Goal: Communication & Community: Answer question/provide support

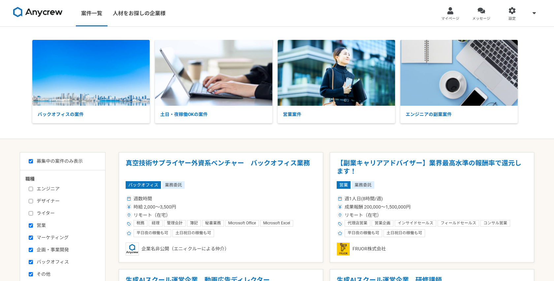
select select "1"
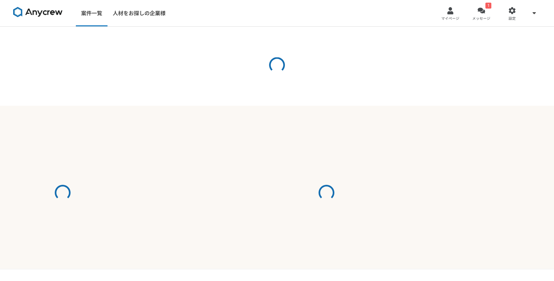
select select "1"
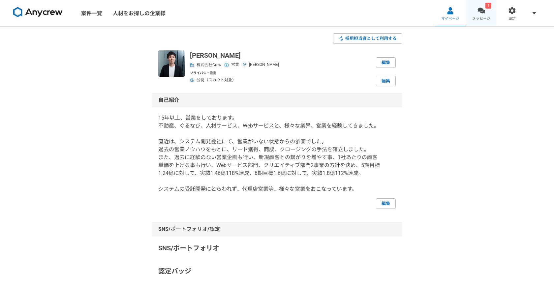
click at [482, 16] on span "メッセージ" at bounding box center [481, 18] width 18 height 5
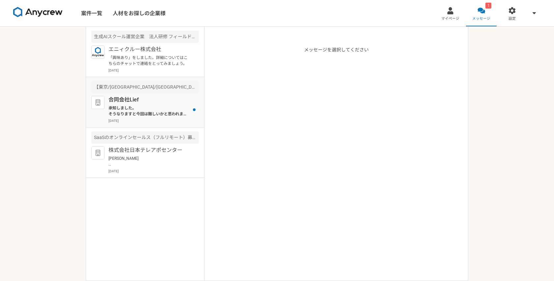
click at [164, 100] on p "合同会社Lief" at bounding box center [149, 100] width 81 height 8
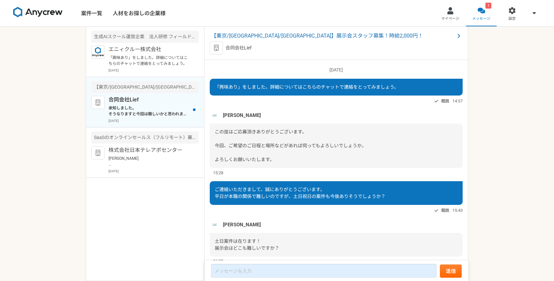
scroll to position [528, 0]
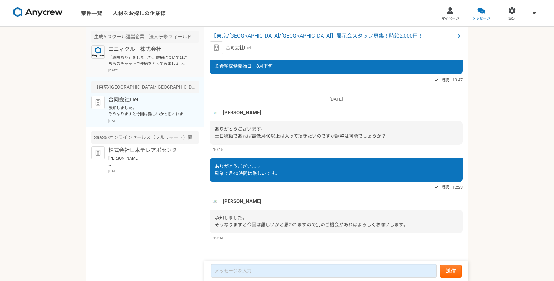
click at [155, 73] on article "生成AIスクール運営企業　法人研修 フィールドセールスリーダー候補 エニィクルー株式会社 「興味あり」をしました。詳細についてはこちらのチャットで連絡をとって…" at bounding box center [145, 52] width 118 height 50
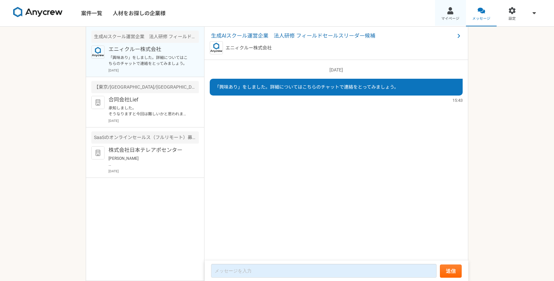
click at [450, 24] on link "マイページ" at bounding box center [450, 13] width 31 height 26
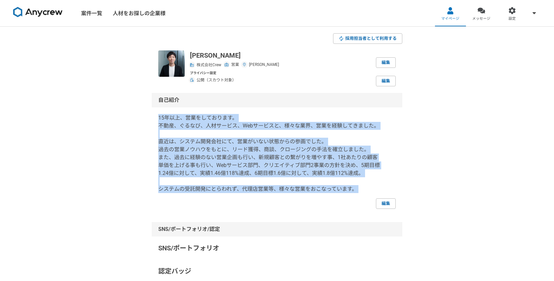
drag, startPoint x: 158, startPoint y: 118, endPoint x: 360, endPoint y: 195, distance: 215.6
click at [360, 195] on div "15年以上、営業をしております。 不動産、ぐるなび、人材サービス、Webサービスと、様々な業界、営業を経験してきました。 直近は、システム開発会社にて、営業が…" at bounding box center [277, 161] width 238 height 95
copy p "15年以上、営業をしております。 不動産、ぐるなび、人材サービス、Webサービスと、様々な業界、営業を経験してきました。 直近は、システム開発会社にて、営業が…"
click at [473, 9] on link "メッセージ" at bounding box center [481, 13] width 31 height 26
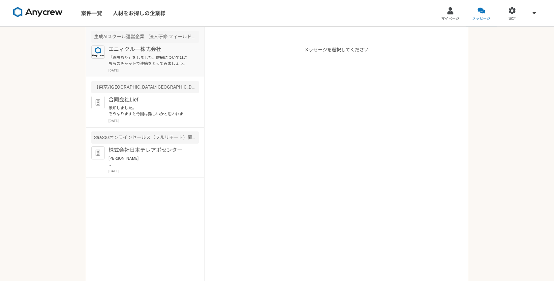
click at [139, 69] on p "2025年8月15日" at bounding box center [154, 70] width 90 height 5
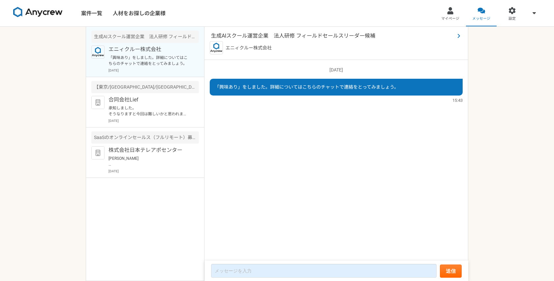
click at [294, 38] on span "生成AIスクール運営企業　法人研修 フィールドセールスリーダー候補" at bounding box center [333, 36] width 244 height 8
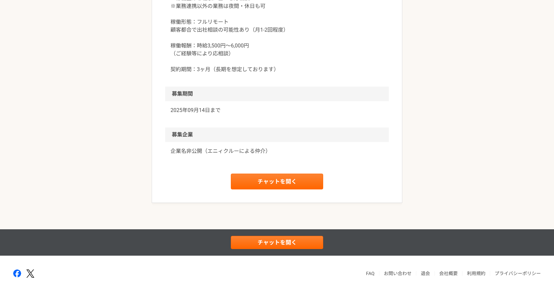
scroll to position [840, 0]
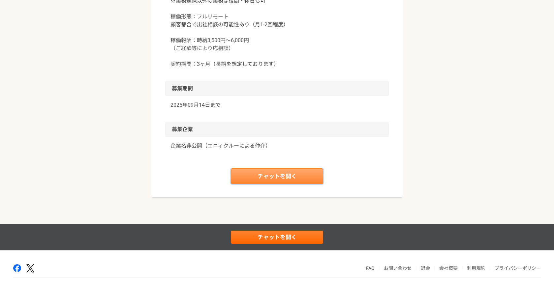
click at [269, 184] on link "チャットを開く" at bounding box center [277, 177] width 92 height 16
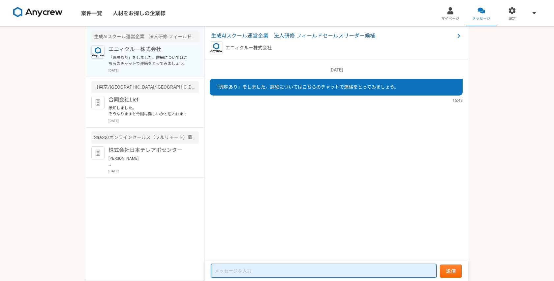
click at [240, 273] on textarea at bounding box center [324, 271] width 226 height 14
paste textarea "後半は、Chat GPTを用いて、営業活動の効率化をおこなっていました。"
type textarea "後半は、Chat GPTを用いて、営業活動の効率化をおこなっていました。"
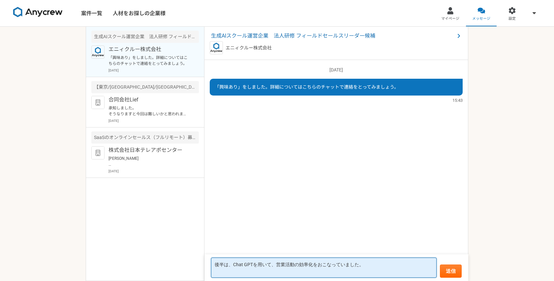
click at [239, 269] on textarea "後半は、Chat GPTを用いて、営業活動の効率化をおこなっていました。" at bounding box center [324, 268] width 226 height 20
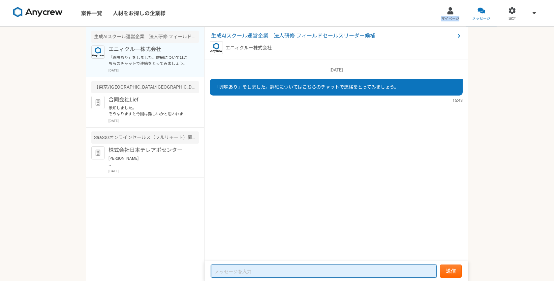
click at [243, 273] on textarea at bounding box center [324, 271] width 226 height 13
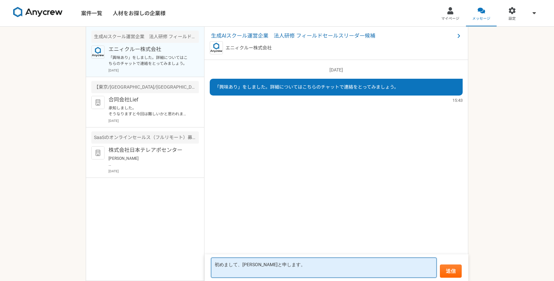
paste textarea "15年以上、営業をしております。 不動産、ぐるなび、人材サービス、Webサービスと、様々な業界、営業を経験してきました。 直近は、システム開発会社にて、営業が…"
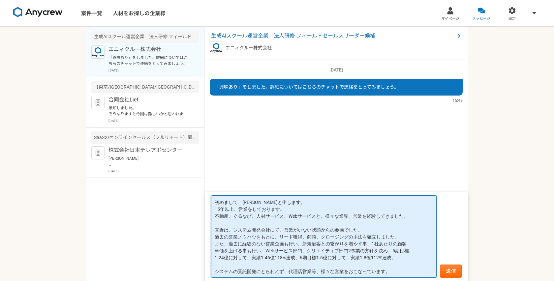
type textarea "初めまして、五十嵐と申します。 15年以上、営業をしております。 不動産、ぐるなび、人材サービス、Webサービスと、様々な業界、営業を経験してきました。 直近…"
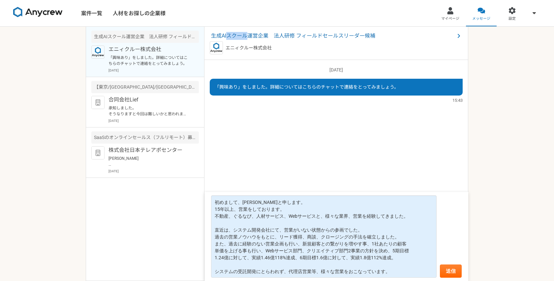
click at [286, 15] on nav "案件一覧 人材をお探しの企業様 マイページ メッセージ 設定" at bounding box center [277, 13] width 554 height 26
click at [271, 37] on span "生成AIスクール運営企業　法人研修 フィールドセールスリーダー候補" at bounding box center [333, 36] width 244 height 8
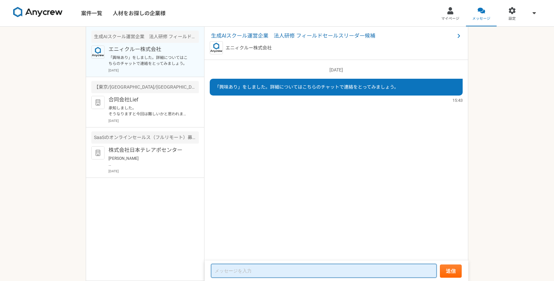
click at [243, 269] on textarea at bounding box center [324, 271] width 226 height 14
paste textarea "15年以上、営業をしております。 不動産、ぐるなび、人材サービス、Webサービスと、様々な業界、営業を経験してきました。 直近は、システム開発会社にて、営業が…"
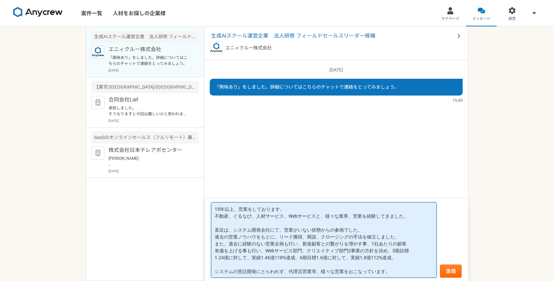
click at [215, 208] on textarea "15年以上、営業をしております。 不動産、ぐるなび、人材サービス、Webサービスと、様々な業界、営業を経験してきました。 直近は、システム開発会社にて、営業が…" at bounding box center [324, 241] width 226 height 76
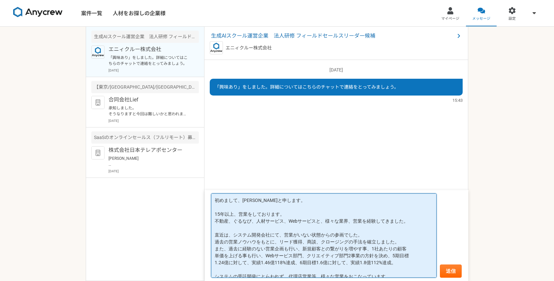
scroll to position [6, 0]
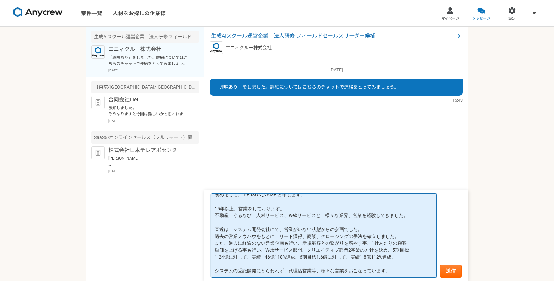
click at [388, 273] on textarea "初めまして、五十嵐と申します。 15年以上、営業をしております。 不動産、ぐるなび、人材サービス、Webサービスと、様々な業界、営業を経験してきました。 直近…" at bounding box center [324, 236] width 226 height 84
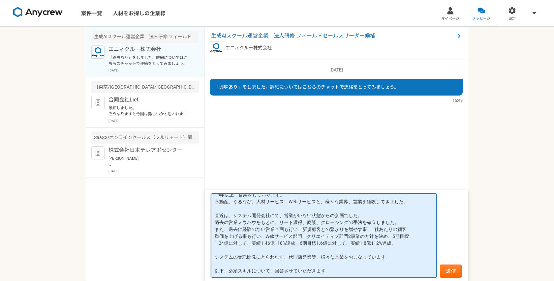
paste textarea "＜必須スキル＞ 以下いずれかの経験をお持ちの方（3年以上） ・法人営業経験（インバウンド・アウトバウンド問わず） ・パートナー企業の開拓経験 ・スポンサーの獲…"
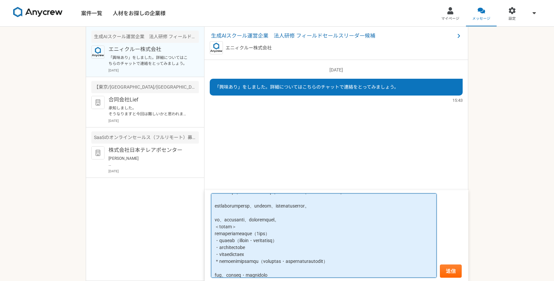
scroll to position [69, 0]
click at [343, 244] on textarea at bounding box center [324, 236] width 226 height 84
click at [319, 249] on textarea at bounding box center [324, 236] width 226 height 84
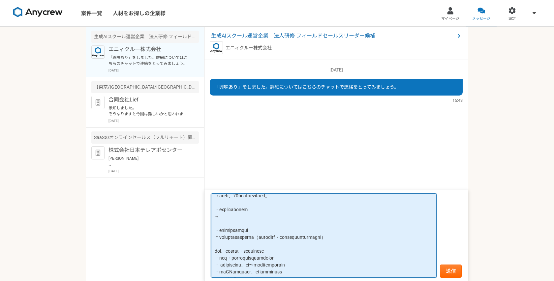
scroll to position [121, 0]
click at [245, 216] on textarea at bounding box center [324, 236] width 226 height 84
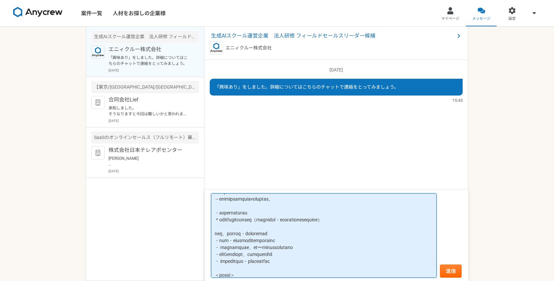
scroll to position [145, 0]
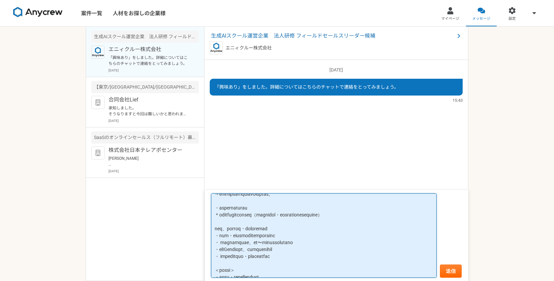
click at [286, 213] on textarea at bounding box center [324, 236] width 226 height 84
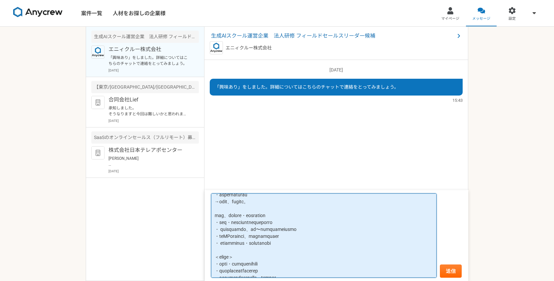
scroll to position [163, 0]
click at [323, 219] on textarea at bounding box center [324, 236] width 226 height 84
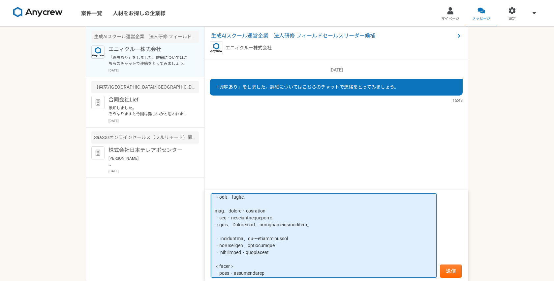
click at [347, 239] on textarea at bounding box center [324, 236] width 226 height 84
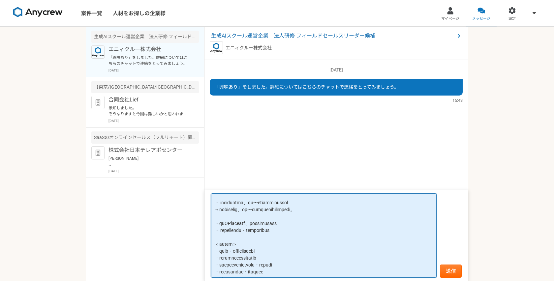
scroll to position [203, 0]
click at [330, 219] on textarea at bounding box center [324, 236] width 226 height 84
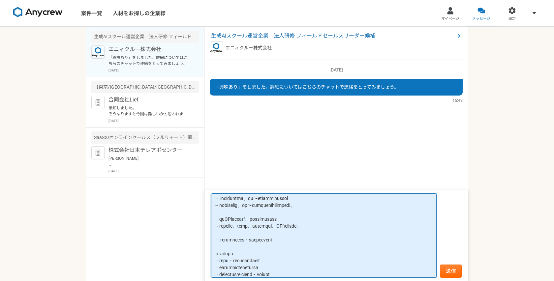
scroll to position [220, 0]
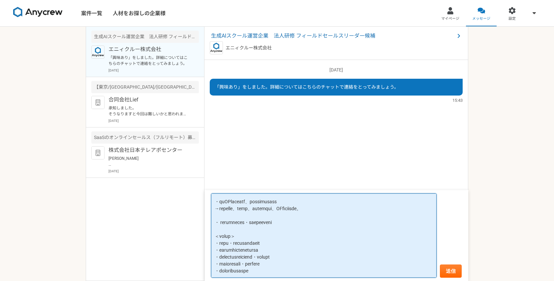
click at [324, 225] on textarea at bounding box center [324, 236] width 226 height 84
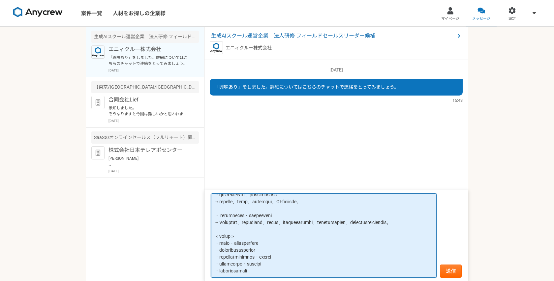
scroll to position [234, 0]
click at [298, 247] on textarea at bounding box center [324, 236] width 226 height 84
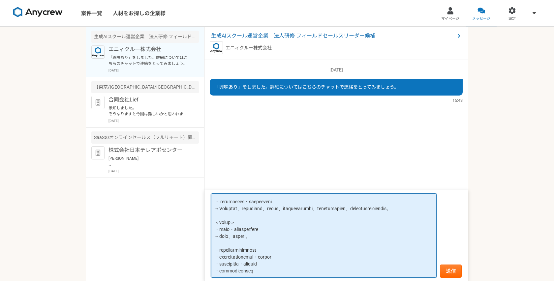
scroll to position [248, 0]
click at [310, 253] on textarea at bounding box center [324, 236] width 226 height 84
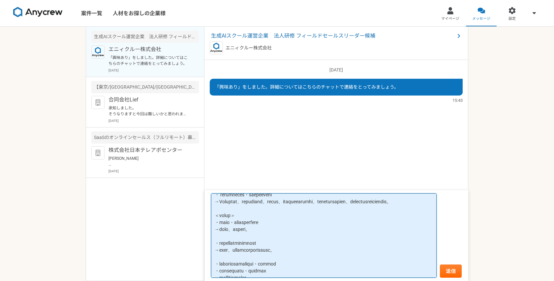
scroll to position [262, 0]
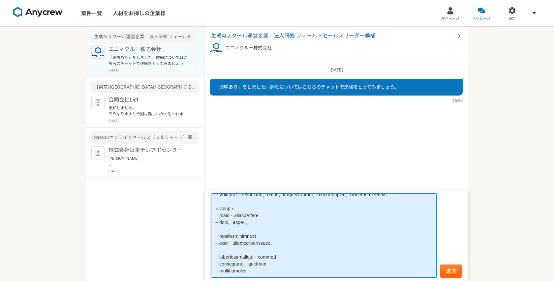
click at [331, 256] on textarea at bounding box center [324, 236] width 226 height 84
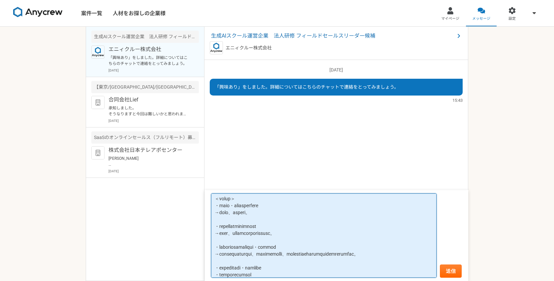
scroll to position [283, 0]
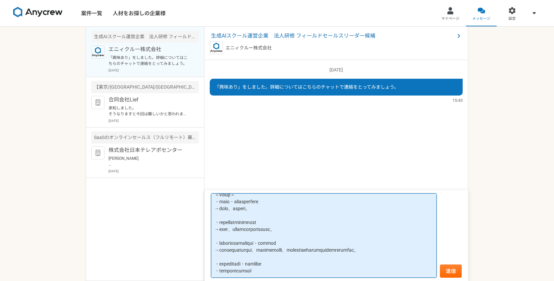
click at [308, 266] on textarea at bounding box center [324, 236] width 226 height 84
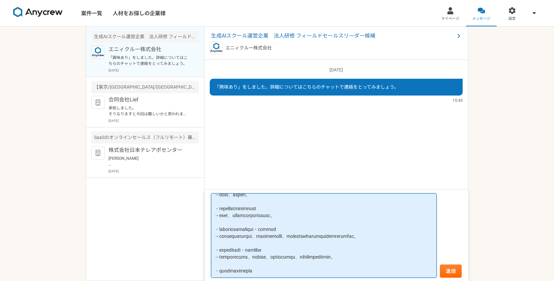
scroll to position [297, 0]
click at [279, 272] on textarea at bounding box center [324, 236] width 226 height 84
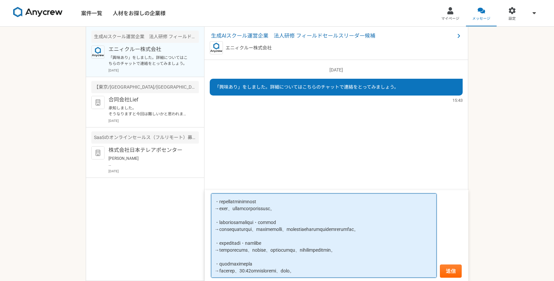
scroll to position [313, 0]
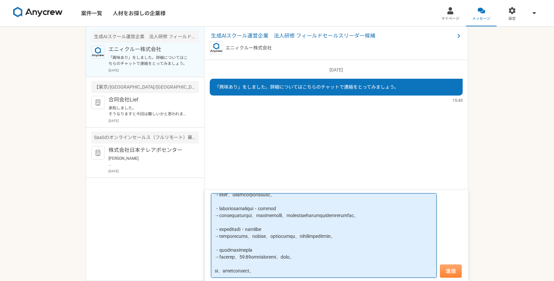
type textarea "初めまして、五十嵐と申します。 15年以上、営業をしております。 不動産、ぐるなび、人材サービス、Webサービスと、様々な業界、営業を経験してきました。 直近…"
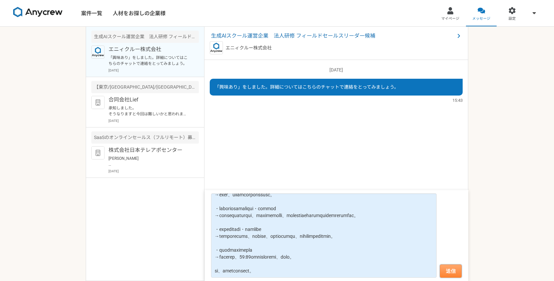
click at [449, 269] on button "送信" at bounding box center [451, 271] width 22 height 13
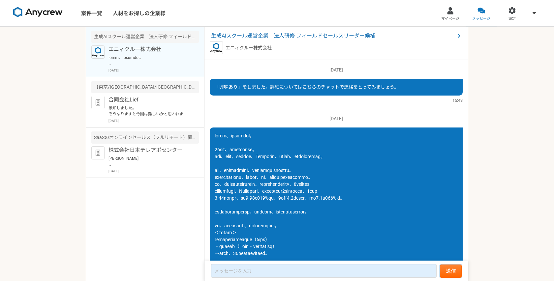
scroll to position [299, 0]
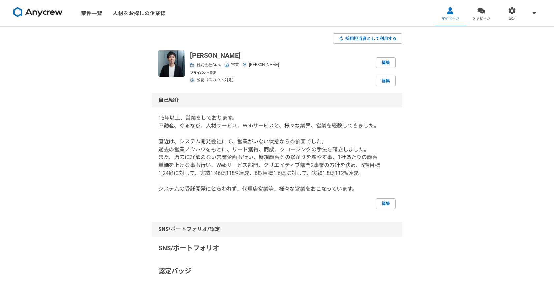
click at [244, 122] on p "15年以上、営業をしております。 不動産、ぐるなび、人材サービス、Webサービスと、様々な業界、営業を経験してきました。 直近は、システム開発会社にて、営業が…" at bounding box center [277, 153] width 238 height 79
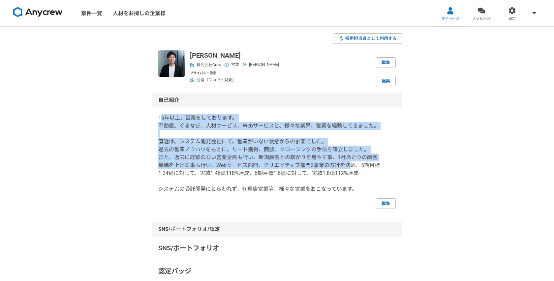
drag, startPoint x: 160, startPoint y: 119, endPoint x: 348, endPoint y: 168, distance: 194.7
click at [348, 168] on p "15年以上、営業をしております。 不動産、ぐるなび、人材サービス、Webサービスと、様々な業界、営業を経験してきました。 直近は、システム開発会社にて、営業が…" at bounding box center [277, 153] width 238 height 79
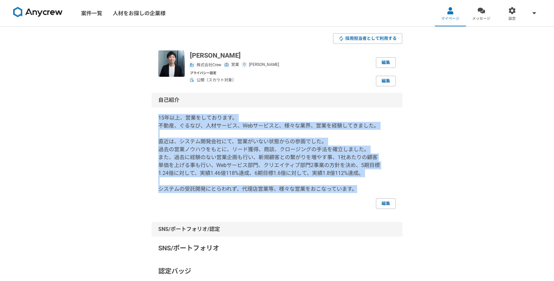
drag, startPoint x: 355, startPoint y: 190, endPoint x: 158, endPoint y: 118, distance: 209.1
click at [158, 118] on p "15年以上、営業をしております。 不動産、ぐるなび、人材サービス、Webサービスと、様々な業界、営業を経験してきました。 直近は、システム開発会社にて、営業が…" at bounding box center [277, 153] width 238 height 79
copy p "15年以上、営業をしております。 不動産、ぐるなび、人材サービス、Webサービスと、様々な業界、営業を経験してきました。 直近は、システム開発会社にて、営業が…"
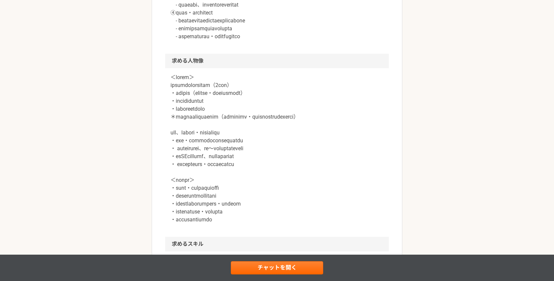
scroll to position [515, 0]
drag, startPoint x: 171, startPoint y: 78, endPoint x: 315, endPoint y: 230, distance: 209.6
click at [315, 222] on p at bounding box center [277, 147] width 213 height 150
copy p "＜必須スキル＞ 以下いずれかの経験をお持ちの方（3年以上） ・法人営業経験（インバウンド・アウトバウンド問わず） ・パートナー企業の開拓経験 ・スポンサーの獲…"
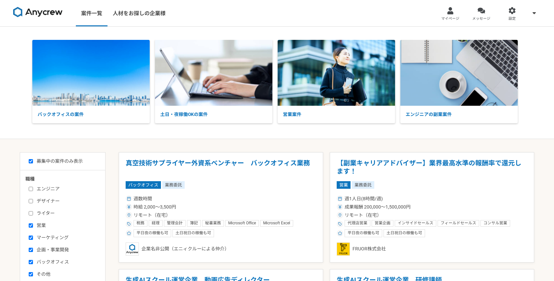
select select "1"
